Goal: Information Seeking & Learning: Learn about a topic

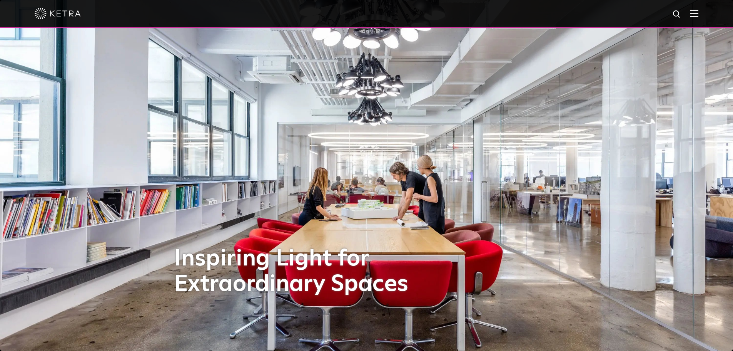
click at [698, 18] on div at bounding box center [367, 13] width 664 height 27
click at [698, 10] on div at bounding box center [367, 13] width 664 height 27
click at [698, 15] on img at bounding box center [694, 13] width 8 height 7
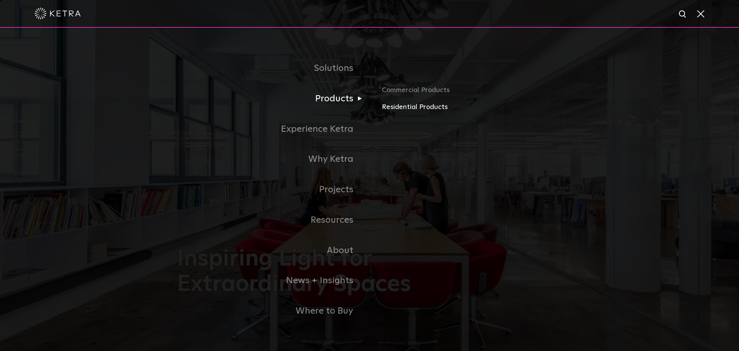
click at [429, 110] on link "Residential Products" at bounding box center [472, 107] width 180 height 11
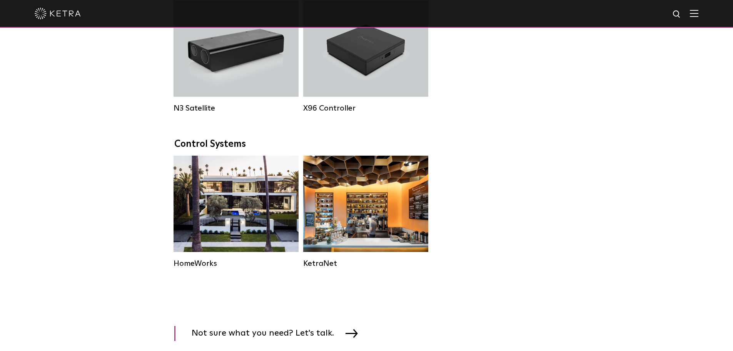
scroll to position [924, 0]
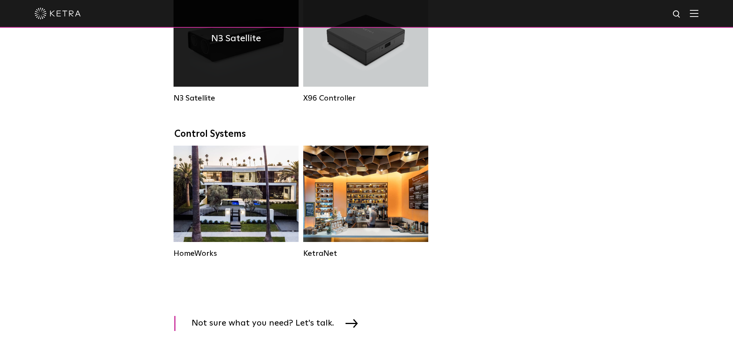
click at [240, 69] on div "N3 Satellite" at bounding box center [236, 38] width 125 height 96
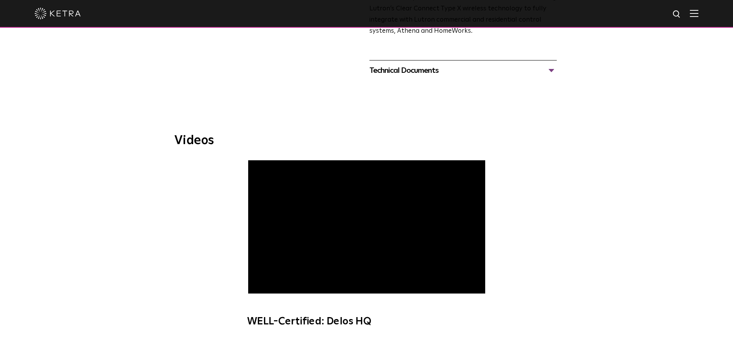
scroll to position [308, 0]
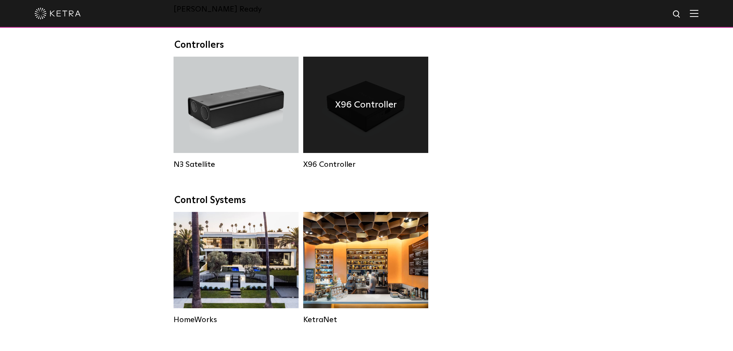
scroll to position [847, 0]
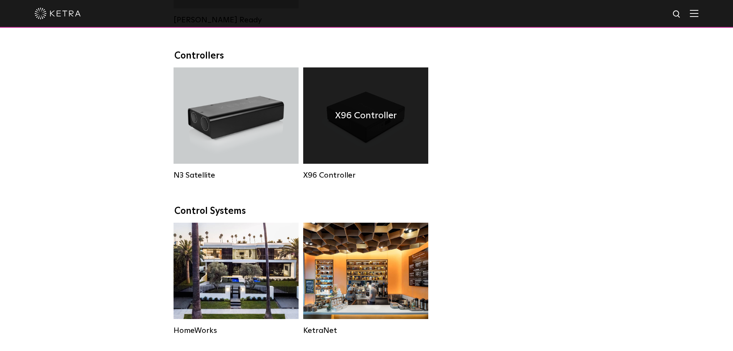
click at [345, 104] on div "X96 Controller" at bounding box center [365, 115] width 125 height 96
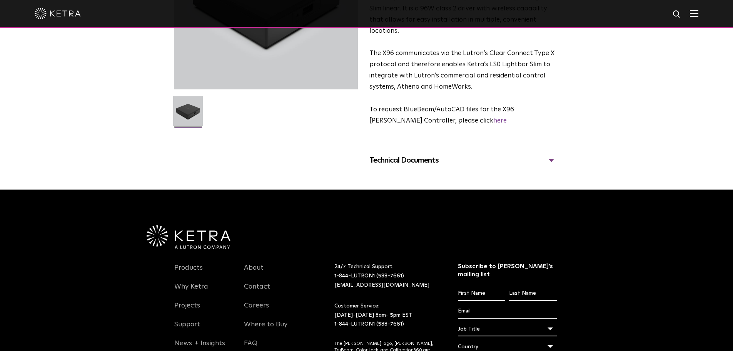
scroll to position [154, 0]
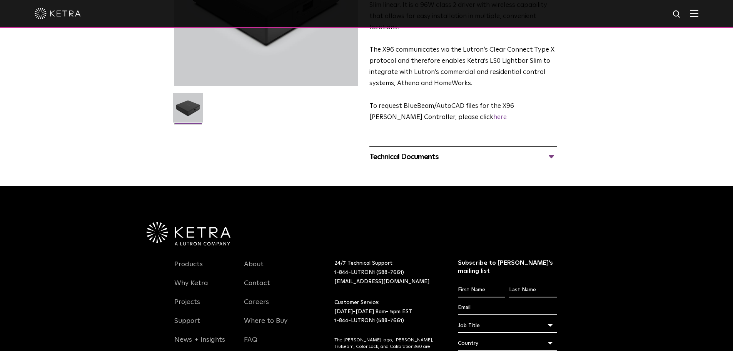
click at [432, 150] on div "Technical Documents" at bounding box center [462, 156] width 187 height 12
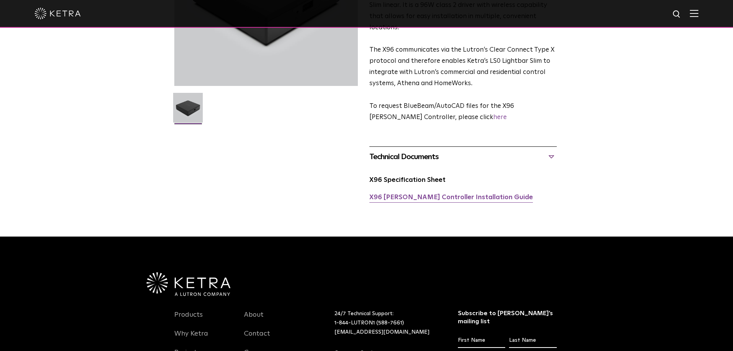
click at [428, 194] on link "X96 Ketra Controller Installation Guide" at bounding box center [451, 197] width 164 height 7
click at [421, 177] on link "X96 Specification Sheet" at bounding box center [407, 180] width 76 height 7
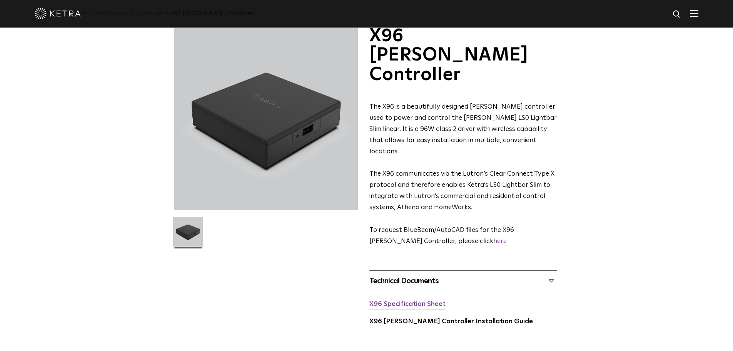
scroll to position [0, 0]
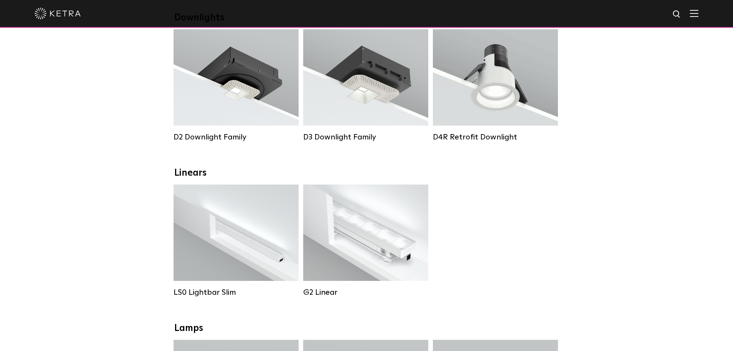
scroll to position [154, 0]
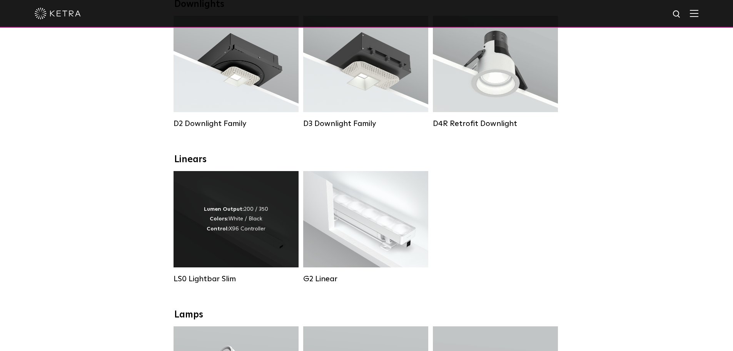
click at [236, 234] on div "Lumen Output: 200 / 350 Colors: White / Black Control: X96 Controller" at bounding box center [236, 218] width 64 height 29
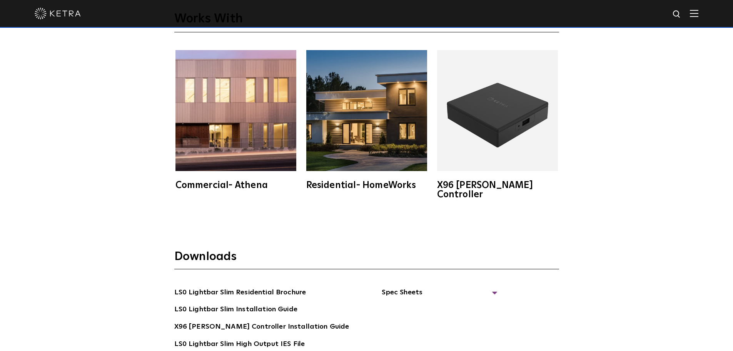
scroll to position [1424, 0]
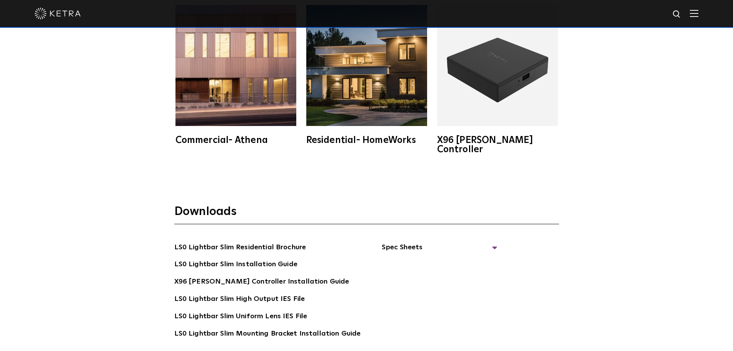
click at [632, 179] on div "Downloads LS0 Lightbar Slim Residential Brochure LS0 Lightbar Slim Installation…" at bounding box center [366, 295] width 733 height 232
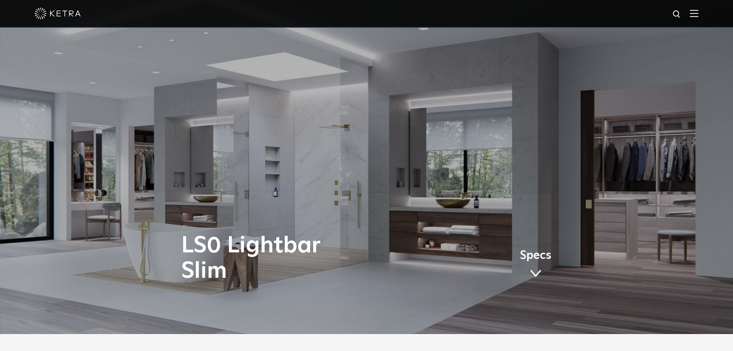
scroll to position [0, 0]
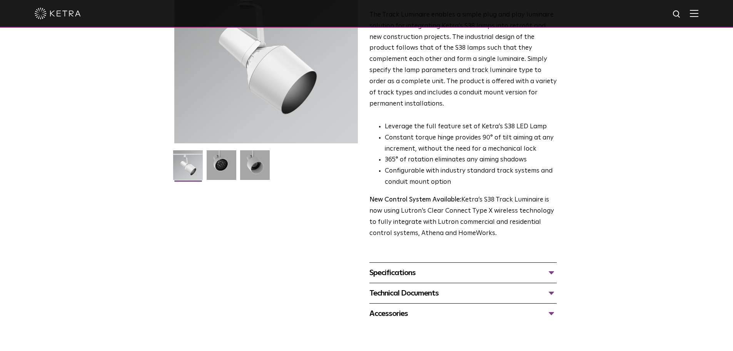
scroll to position [115, 0]
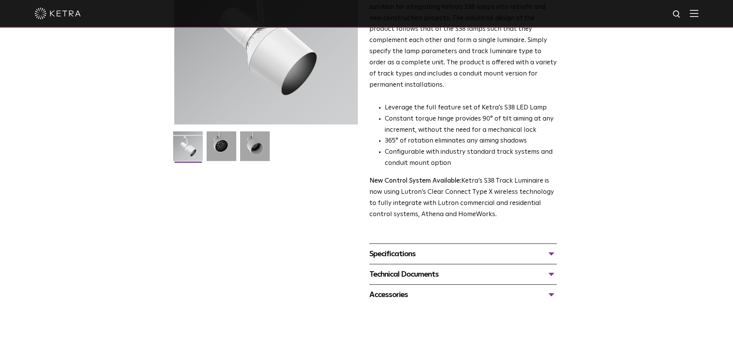
click at [462, 248] on div "Specifications" at bounding box center [462, 253] width 187 height 12
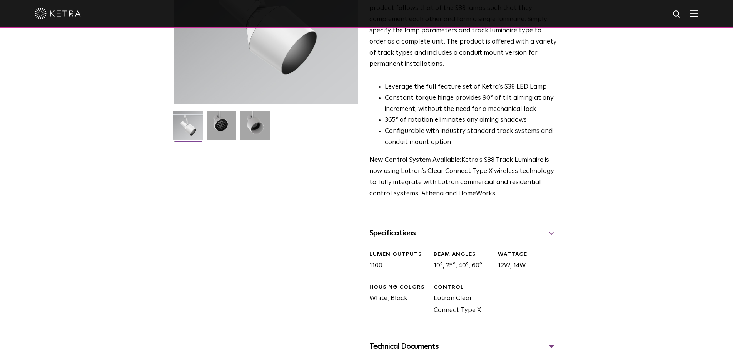
scroll to position [154, 0]
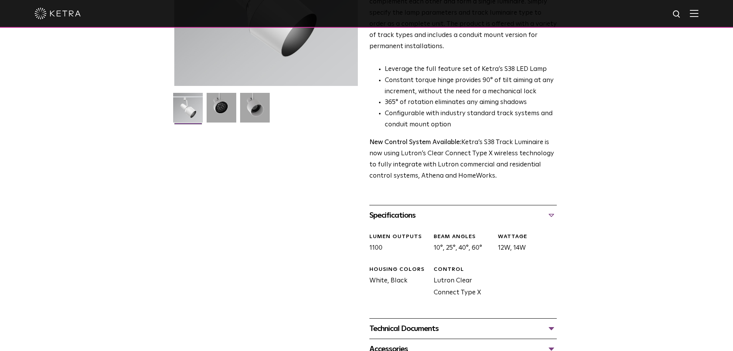
click at [430, 322] on div "Technical Documents" at bounding box center [462, 328] width 187 height 12
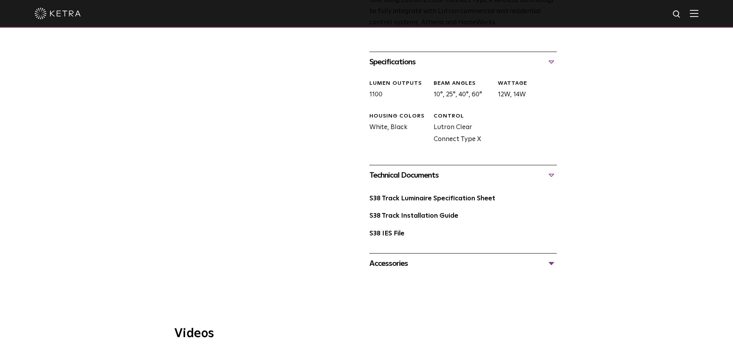
scroll to position [308, 0]
click at [411, 194] on link "S38 Track Luminaire Specification Sheet" at bounding box center [432, 197] width 126 height 7
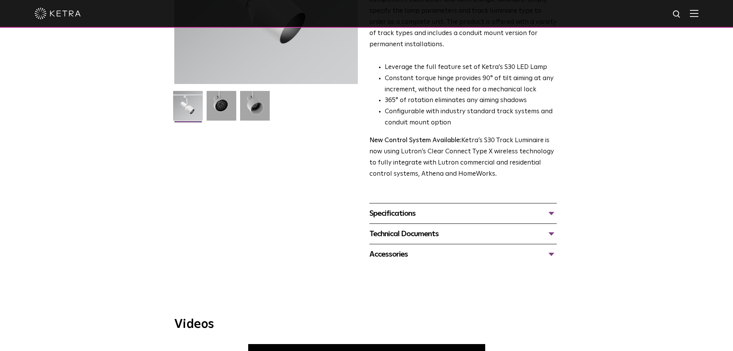
scroll to position [192, 0]
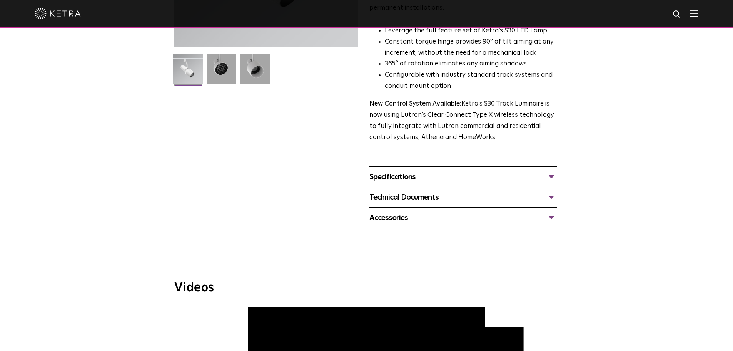
click at [399, 191] on div "Technical Documents" at bounding box center [462, 197] width 187 height 12
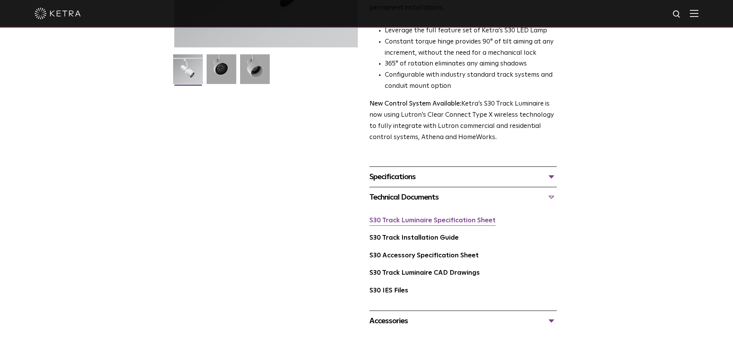
click at [407, 217] on link "S30 Track Luminaire Specification Sheet" at bounding box center [432, 220] width 126 height 7
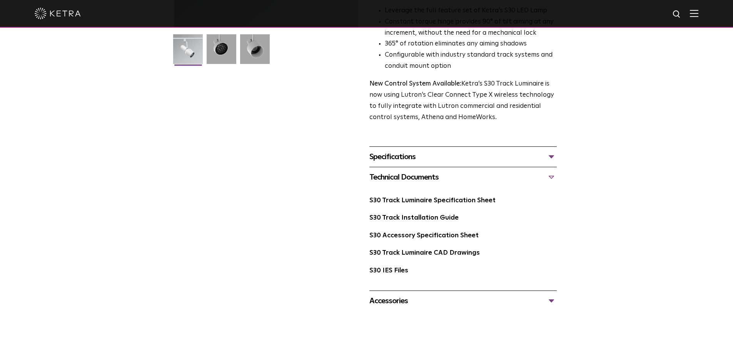
scroll to position [0, 0]
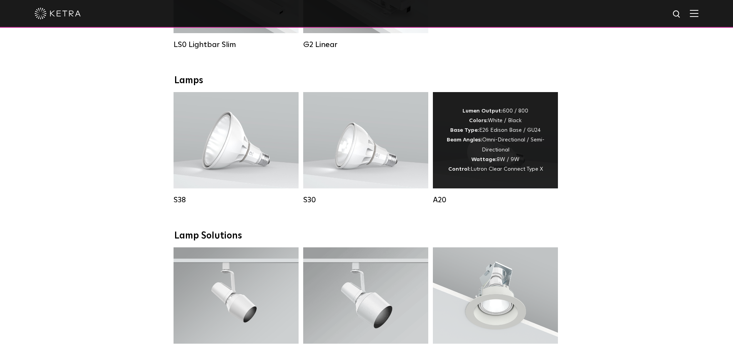
scroll to position [500, 0]
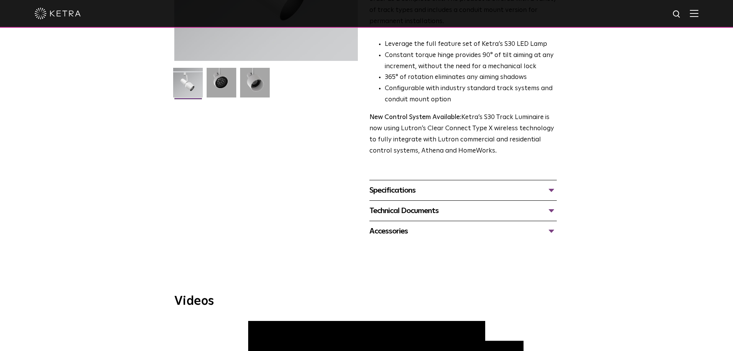
scroll to position [192, 0]
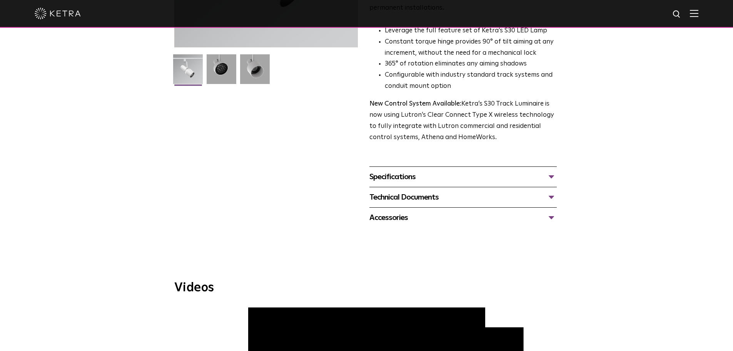
click at [413, 170] on div "Specifications" at bounding box center [462, 176] width 187 height 12
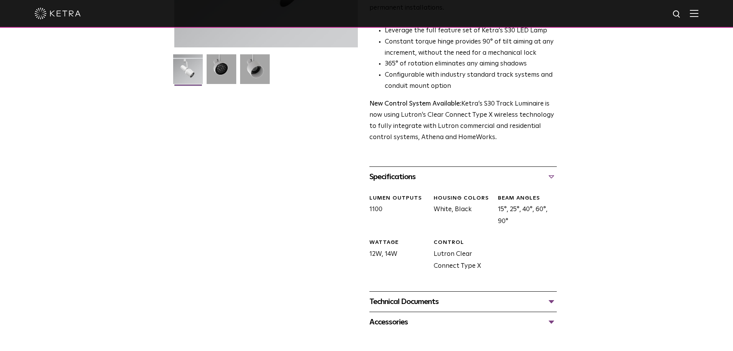
click at [404, 295] on div "Technical Documents" at bounding box center [462, 301] width 187 height 12
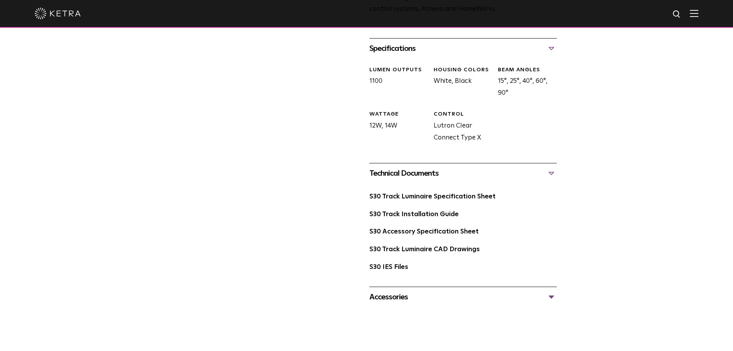
scroll to position [346, 0]
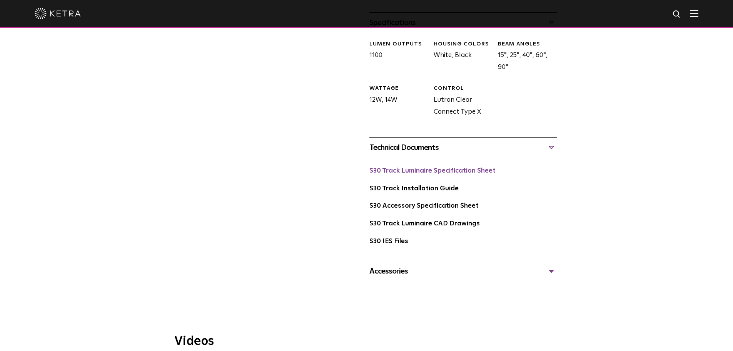
click at [443, 167] on link "S30 Track Luminaire Specification Sheet" at bounding box center [432, 170] width 126 height 7
